Goal: Task Accomplishment & Management: Complete application form

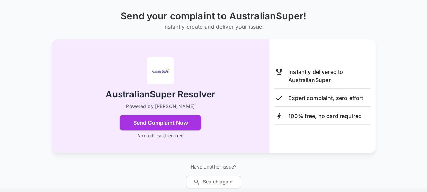
scroll to position [68, 0]
